Goal: Information Seeking & Learning: Learn about a topic

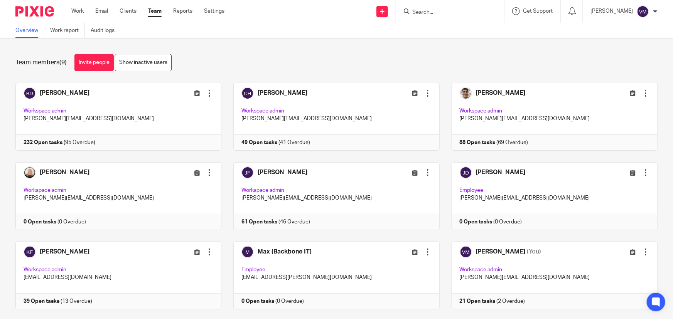
click at [443, 12] on input "Search" at bounding box center [445, 12] width 69 height 7
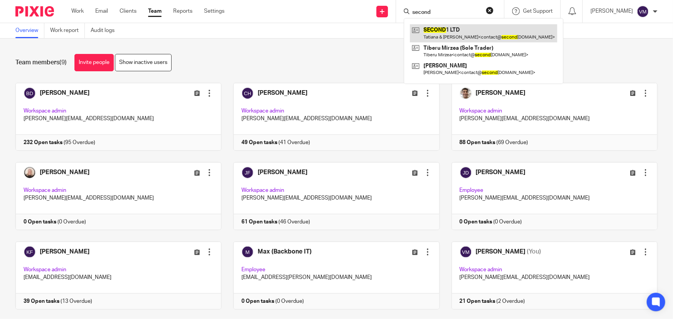
type input "second"
click at [451, 36] on link at bounding box center [483, 33] width 147 height 18
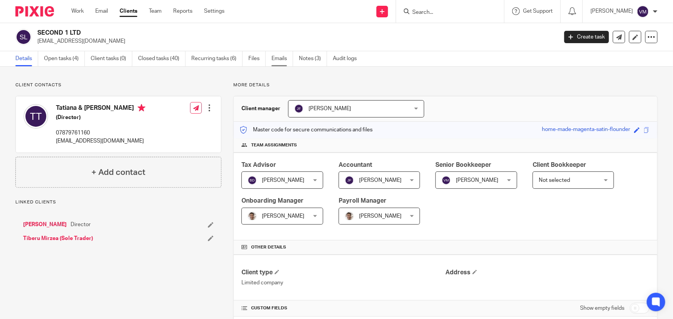
click at [272, 61] on link "Emails" at bounding box center [282, 58] width 22 height 15
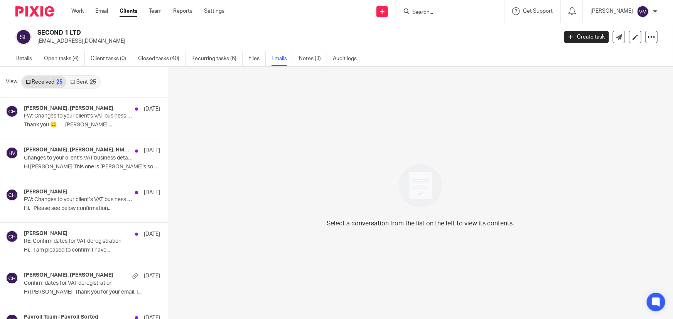
click at [76, 81] on link "Sent 25" at bounding box center [82, 82] width 33 height 12
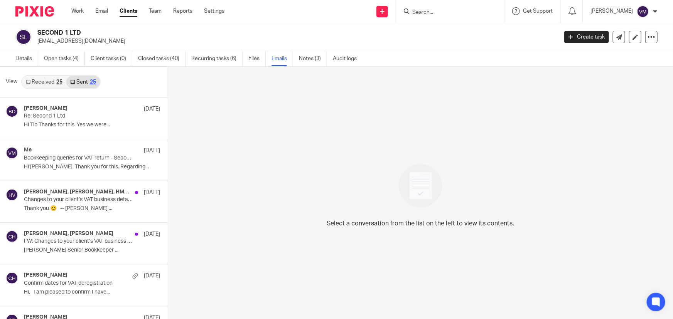
scroll to position [1, 0]
click at [49, 79] on link "Received 25" at bounding box center [44, 81] width 44 height 12
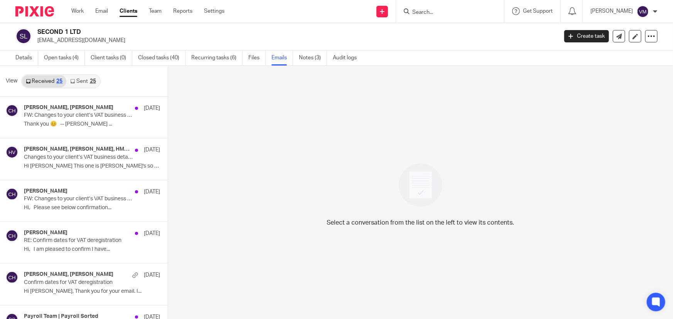
click at [99, 80] on link "Sent 25" at bounding box center [82, 81] width 33 height 12
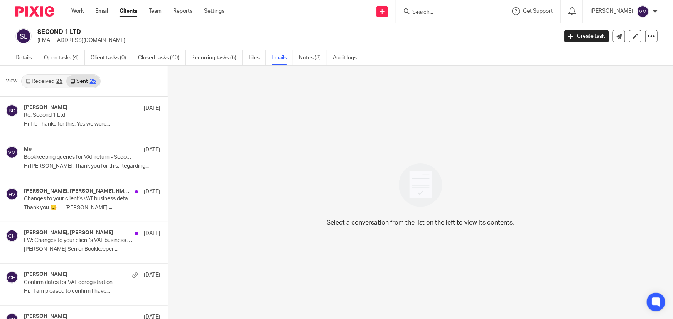
click at [448, 10] on input "Search" at bounding box center [445, 12] width 69 height 7
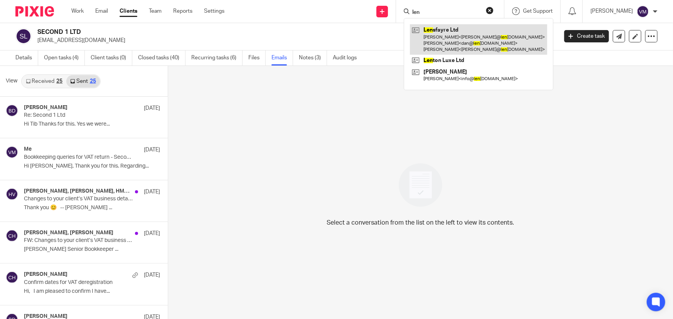
type input "len"
click at [466, 39] on link at bounding box center [478, 39] width 137 height 30
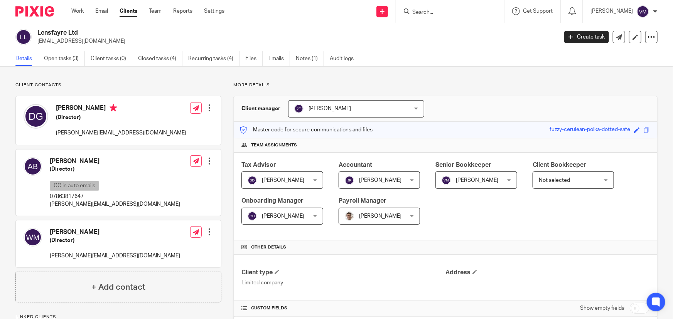
click at [281, 58] on link "Emails" at bounding box center [279, 58] width 22 height 15
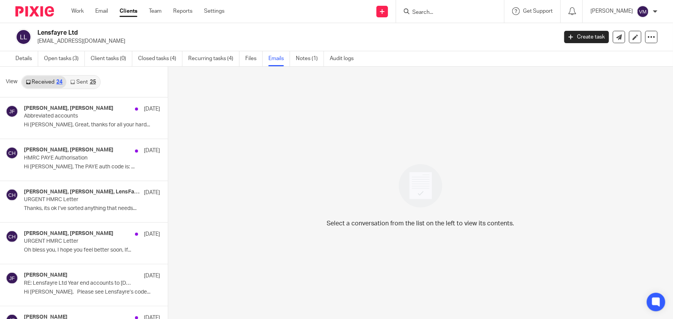
click at [80, 83] on link "Sent 25" at bounding box center [82, 82] width 33 height 12
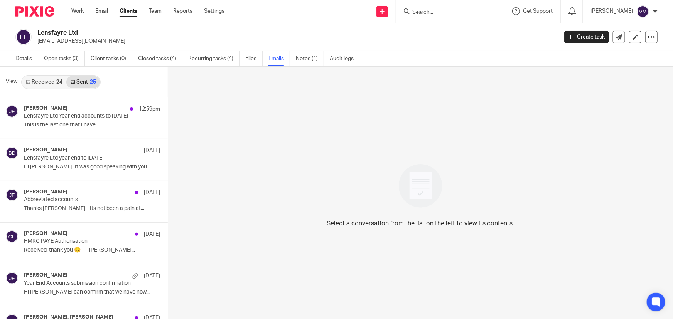
scroll to position [1, 0]
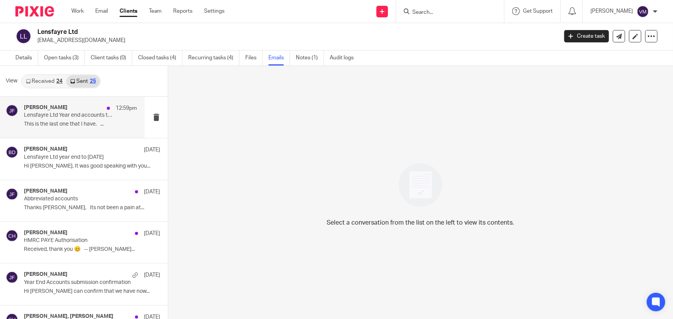
click at [69, 110] on div "[PERSON_NAME] 12:59pm" at bounding box center [80, 108] width 113 height 8
click at [54, 117] on p "Lensfayre Ltd Year end accounts to [DATE]" at bounding box center [69, 115] width 91 height 7
click at [45, 77] on link "Received 24" at bounding box center [44, 81] width 44 height 12
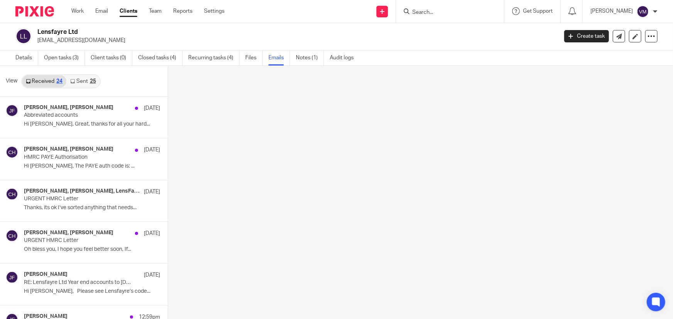
click at [75, 78] on link "Sent 25" at bounding box center [82, 81] width 33 height 12
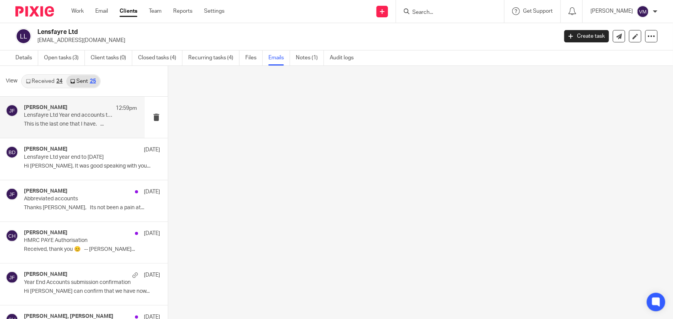
click at [54, 112] on p "Lensfayre Ltd Year end accounts to 31st December 2024" at bounding box center [69, 115] width 91 height 7
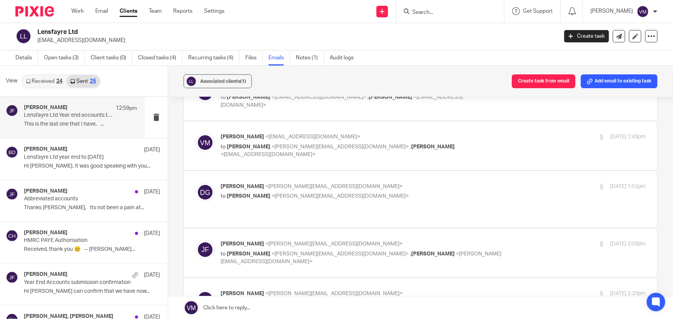
scroll to position [5786, 0]
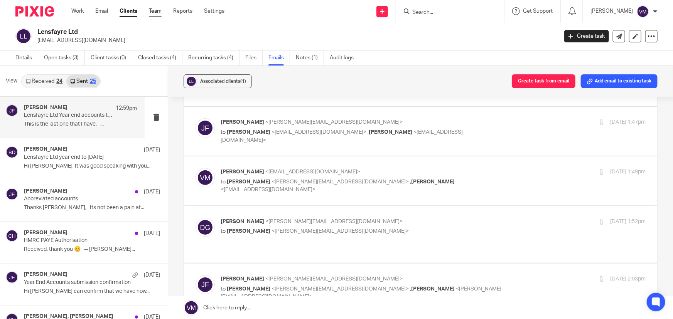
click at [154, 11] on link "Team" at bounding box center [155, 11] width 13 height 8
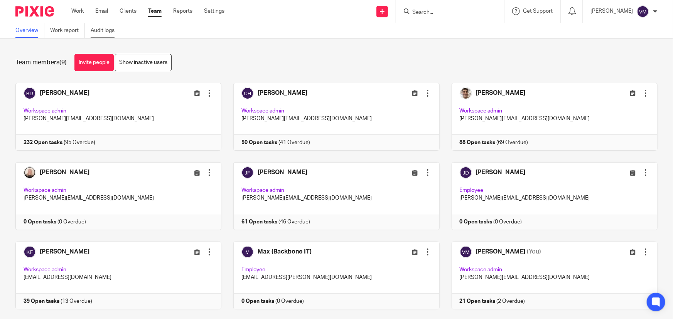
click at [110, 30] on link "Audit logs" at bounding box center [106, 30] width 30 height 15
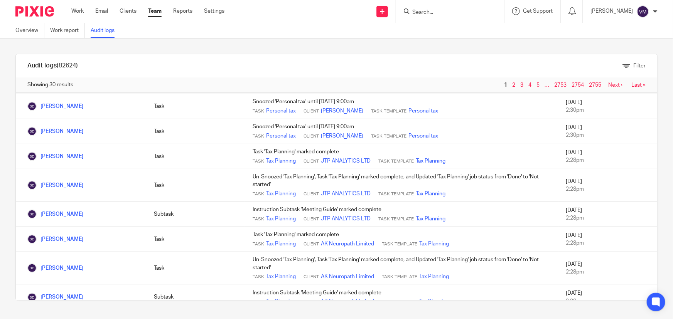
scroll to position [490, 0]
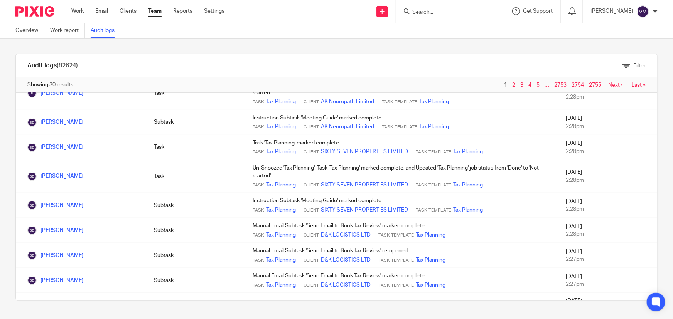
click at [456, 12] on input "Search" at bounding box center [445, 12] width 69 height 7
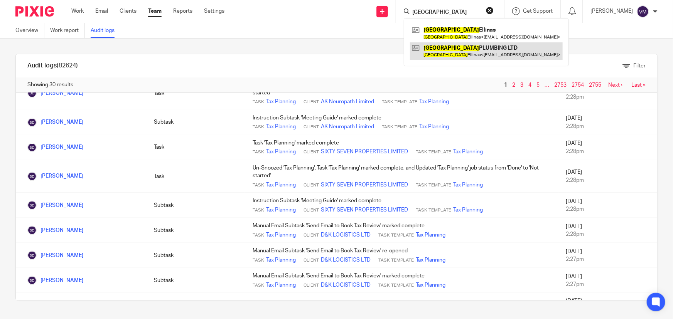
type input "paris"
click at [463, 51] on link at bounding box center [486, 51] width 153 height 18
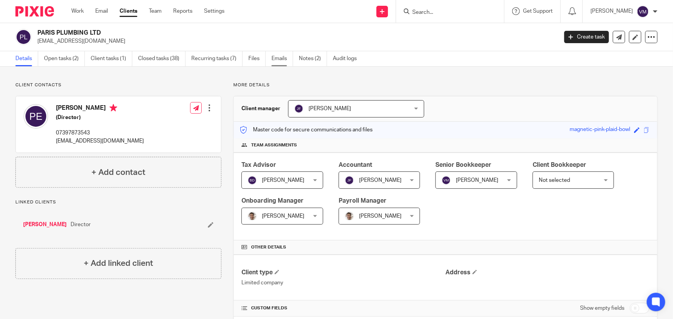
click at [285, 59] on link "Emails" at bounding box center [282, 58] width 22 height 15
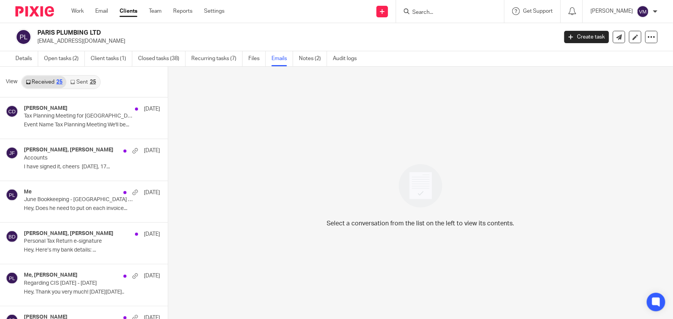
click at [74, 80] on icon at bounding box center [72, 82] width 5 height 5
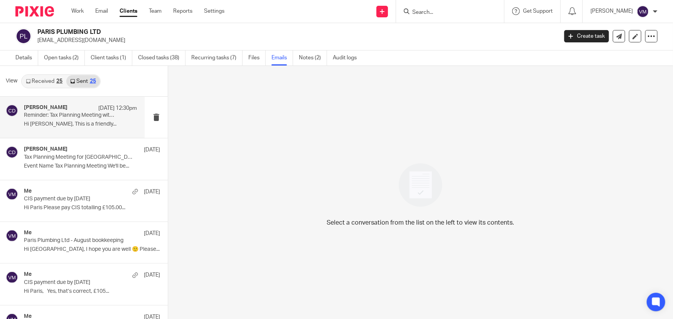
click at [69, 122] on p "Hi [PERSON_NAME], This is a friendly..." at bounding box center [80, 124] width 113 height 7
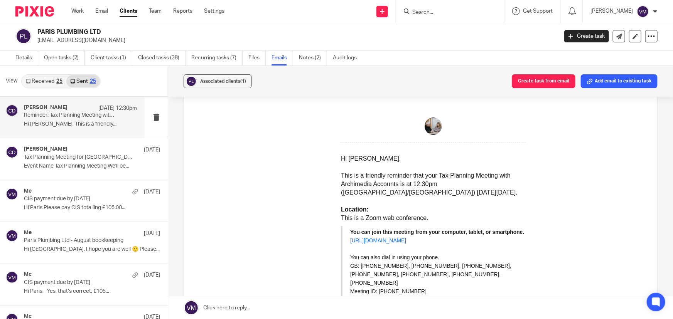
scroll to position [70, 0]
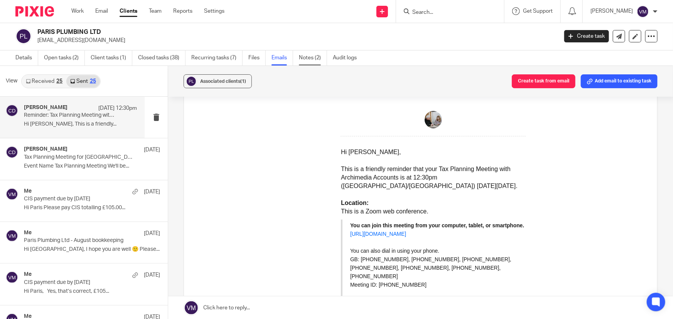
click at [311, 56] on link "Notes (2)" at bounding box center [313, 57] width 28 height 15
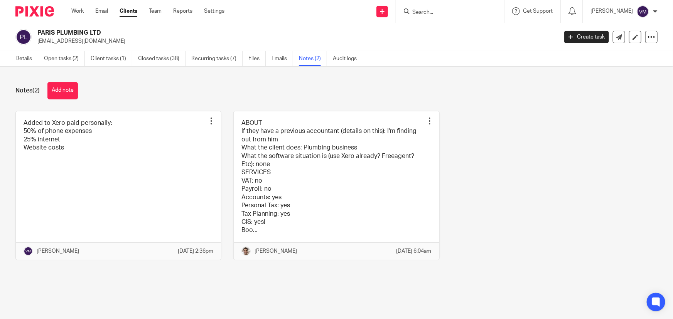
click at [163, 10] on ul "Work Email Clients Team Reports Settings" at bounding box center [153, 11] width 165 height 8
click at [161, 10] on link "Team" at bounding box center [155, 11] width 13 height 8
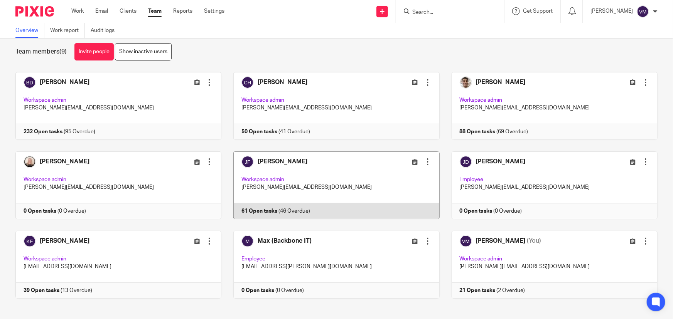
scroll to position [17, 0]
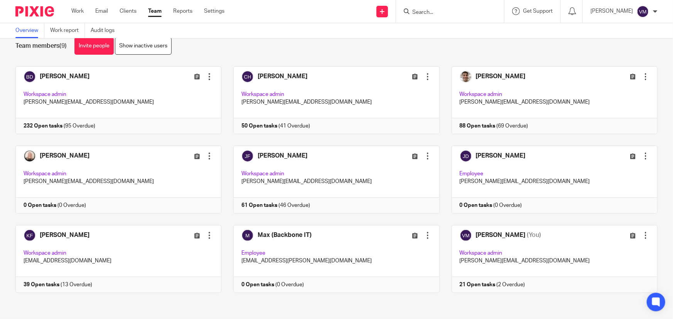
click at [444, 14] on input "Search" at bounding box center [445, 12] width 69 height 7
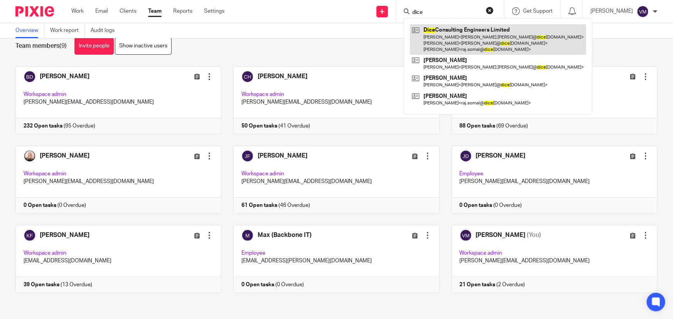
type input "dice"
click at [463, 35] on link at bounding box center [498, 39] width 176 height 30
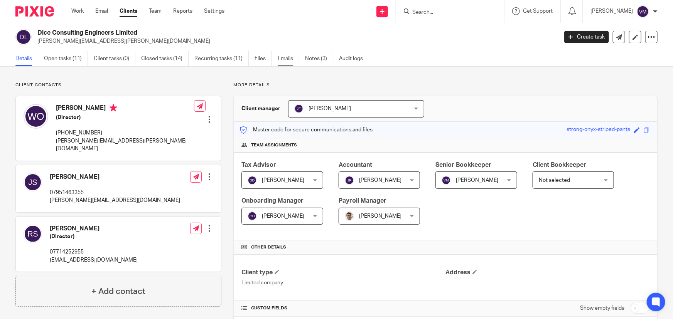
click at [287, 58] on link "Emails" at bounding box center [289, 58] width 22 height 15
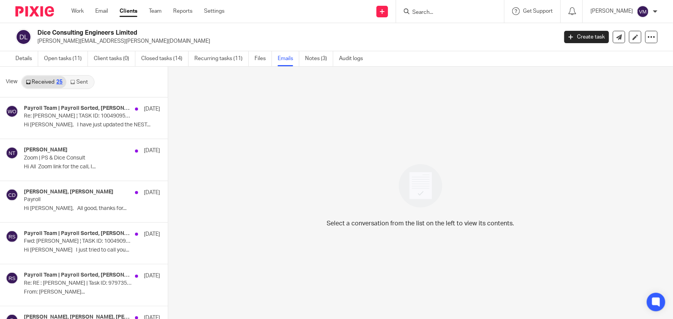
click at [81, 80] on link "Sent" at bounding box center [79, 82] width 27 height 12
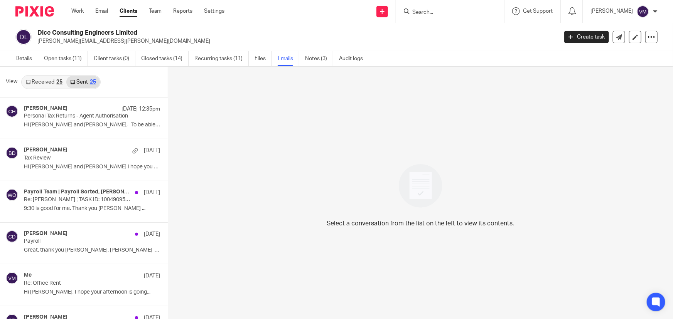
scroll to position [1, 0]
click at [48, 81] on link "Received 25" at bounding box center [44, 81] width 44 height 12
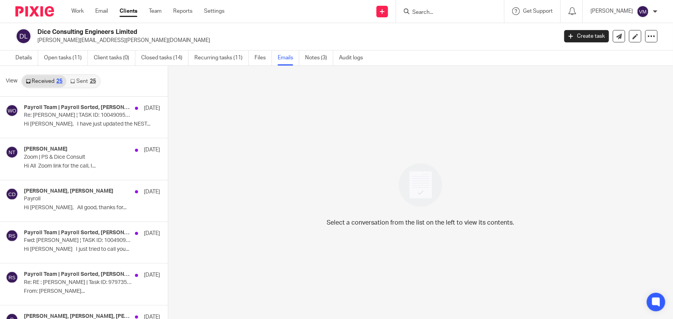
click at [81, 79] on link "Sent 25" at bounding box center [82, 81] width 33 height 12
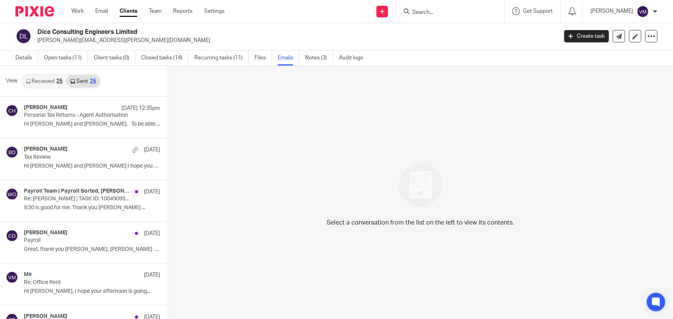
click at [13, 79] on span "View" at bounding box center [12, 81] width 12 height 8
click at [47, 78] on link "Received 25" at bounding box center [44, 81] width 44 height 12
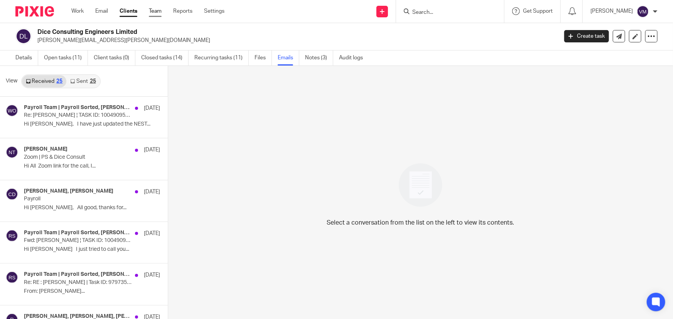
click at [159, 11] on link "Team" at bounding box center [155, 11] width 13 height 8
